Goal: Register for event/course

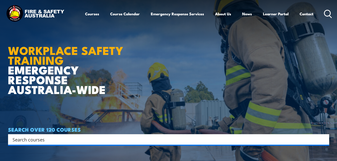
drag, startPoint x: 340, startPoint y: 34, endPoint x: 265, endPoint y: 25, distance: 75.4
click at [265, 25] on header "Courses Course Calendar Emergency Response Services Services Overview Emergency…" at bounding box center [168, 14] width 337 height 28
click at [129, 9] on link "Course Calendar" at bounding box center [125, 14] width 30 height 12
click at [127, 17] on link "Course Calendar" at bounding box center [125, 14] width 30 height 12
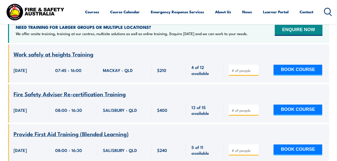
scroll to position [133, 0]
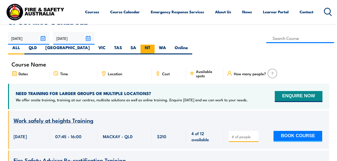
click at [155, 45] on label "NT" at bounding box center [148, 50] width 14 height 10
click at [154, 45] on input "NT" at bounding box center [151, 46] width 3 height 3
radio input "true"
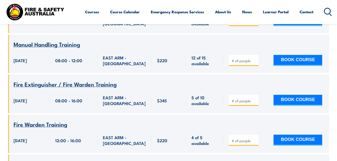
scroll to position [611, 0]
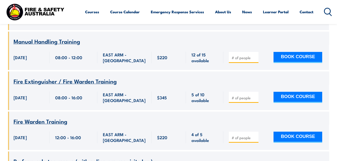
click at [53, 37] on span "Manual Handling Training" at bounding box center [47, 41] width 67 height 9
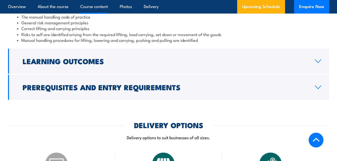
scroll to position [443, 0]
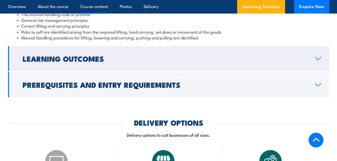
click at [216, 55] on h2 "Learning Outcomes" at bounding box center [165, 58] width 284 height 7
